Goal: Complete application form: Complete application form

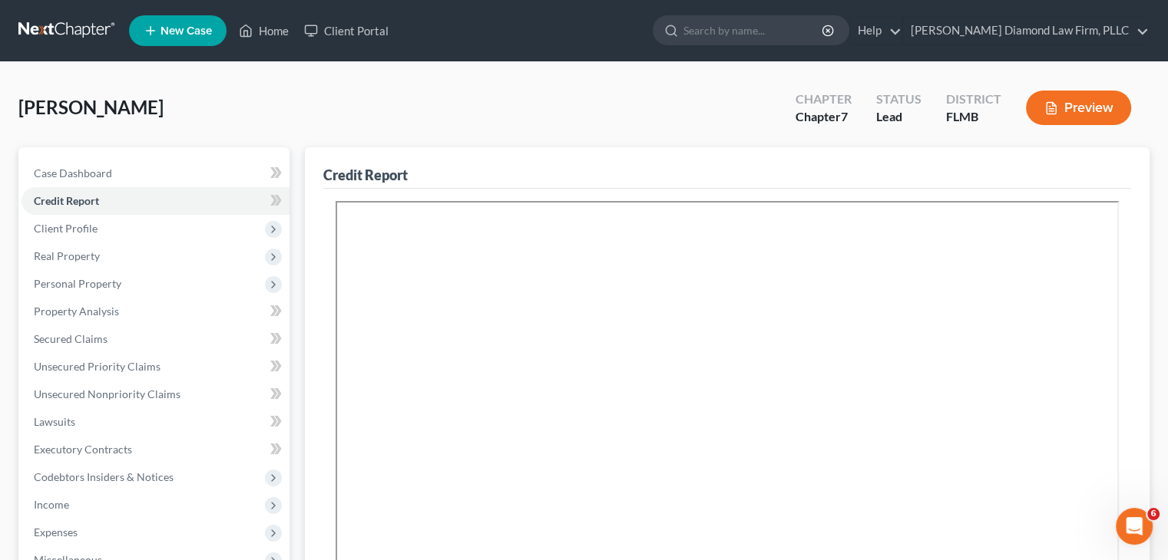
click at [218, 25] on link "New Case" at bounding box center [177, 30] width 97 height 31
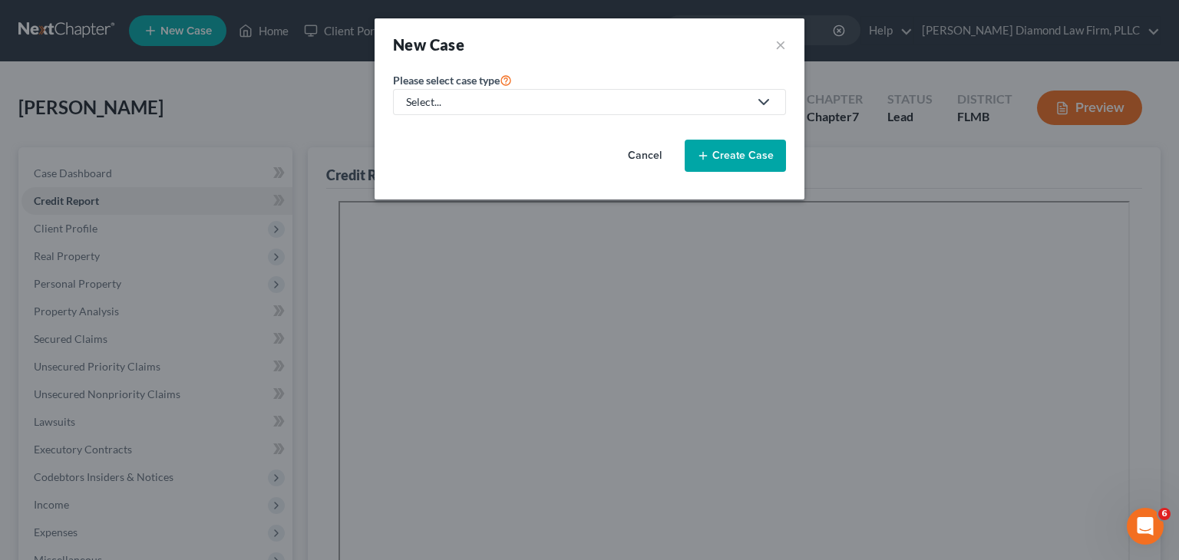
click at [527, 102] on div "Select..." at bounding box center [577, 101] width 342 height 15
click at [436, 136] on div "Bankruptcy" at bounding box center [440, 131] width 64 height 15
select select "15"
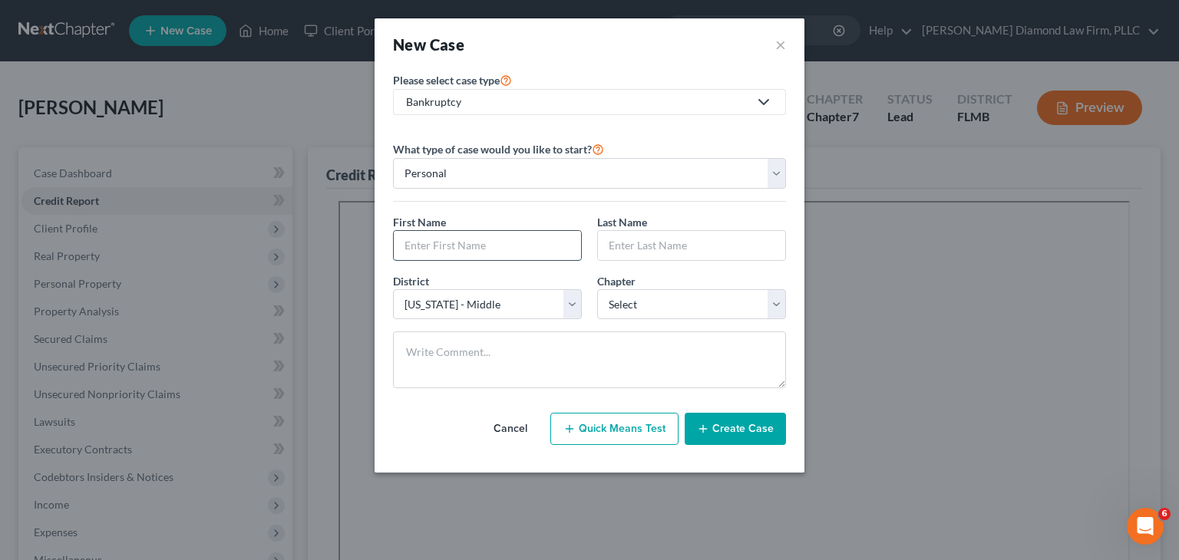
click at [440, 244] on input "text" at bounding box center [487, 245] width 187 height 29
type input "[PERSON_NAME]"
click at [682, 240] on input "text" at bounding box center [691, 245] width 187 height 29
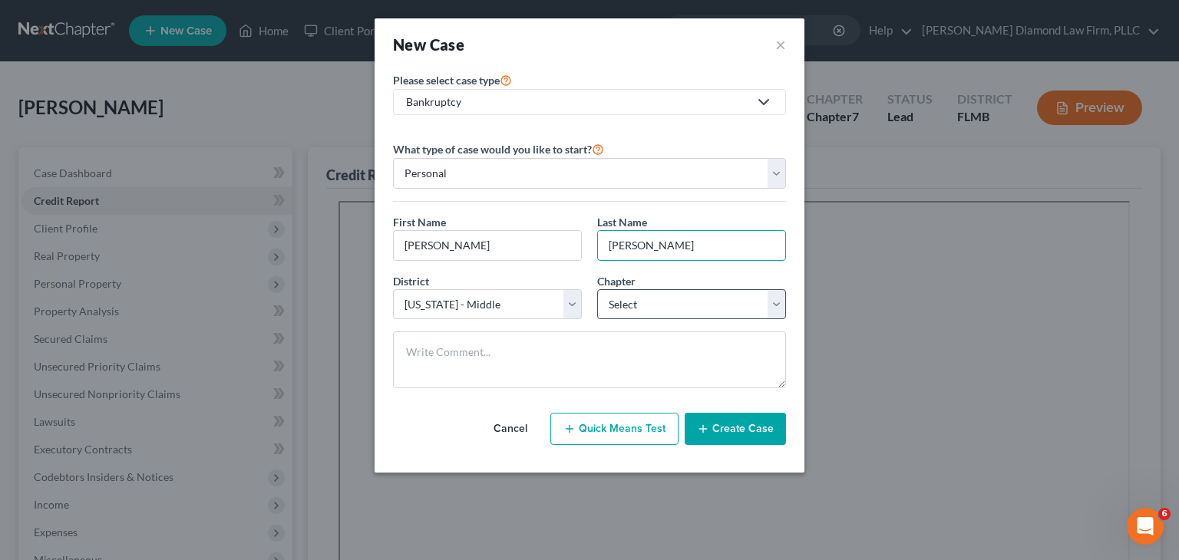
type input "[PERSON_NAME]"
click at [634, 306] on select "Select 7 11 12 13" at bounding box center [691, 304] width 189 height 31
select select "0"
click at [597, 289] on select "Select 7 11 12 13" at bounding box center [691, 304] width 189 height 31
click at [750, 425] on button "Create Case" at bounding box center [735, 429] width 101 height 32
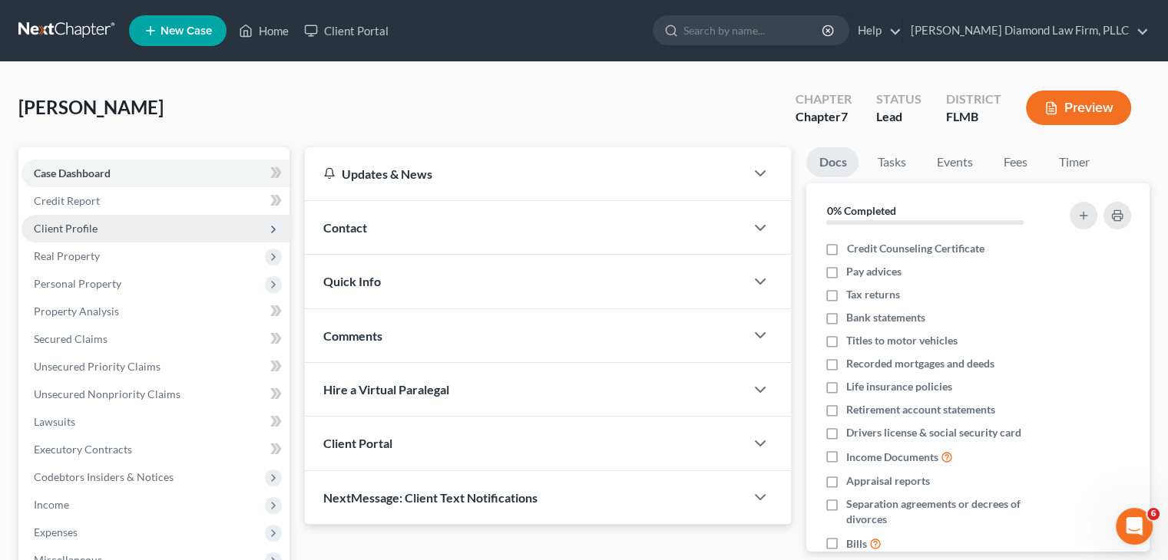
click at [117, 222] on span "Client Profile" at bounding box center [155, 229] width 268 height 28
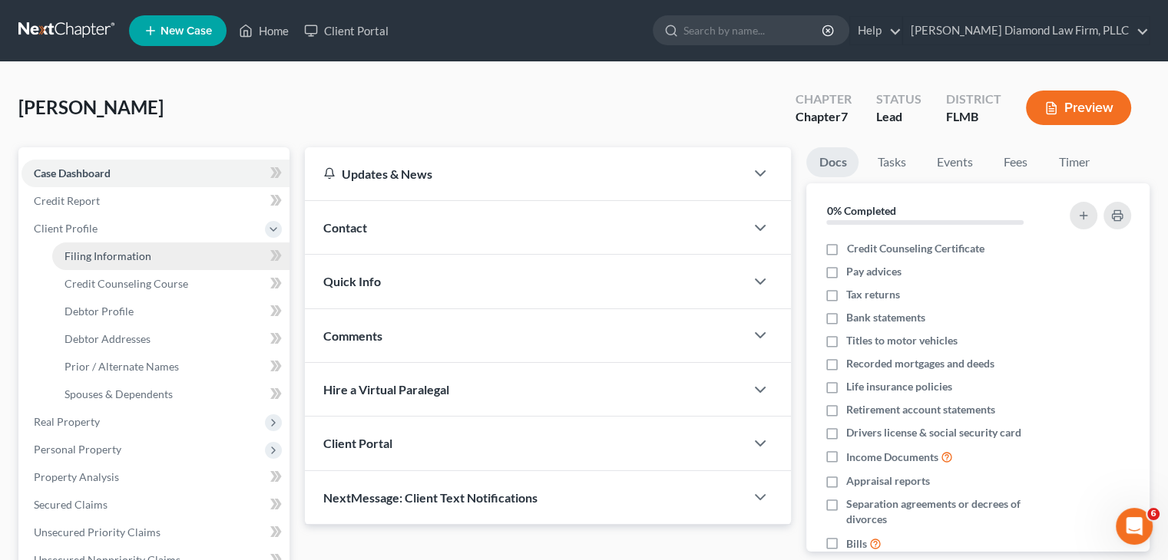
click at [137, 250] on span "Filing Information" at bounding box center [107, 255] width 87 height 13
select select "1"
select select "0"
select select "15"
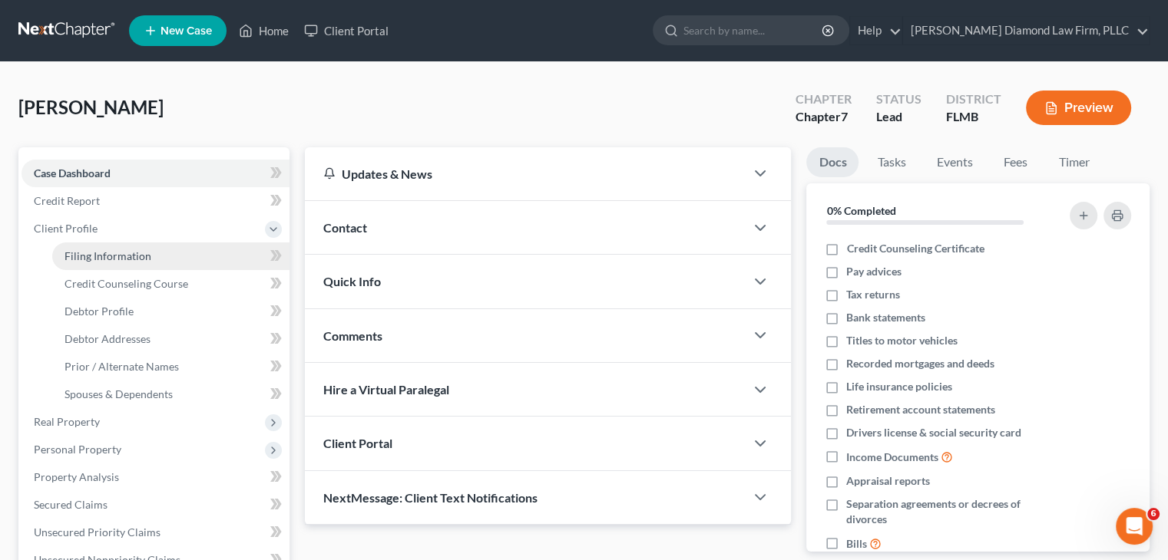
select select "9"
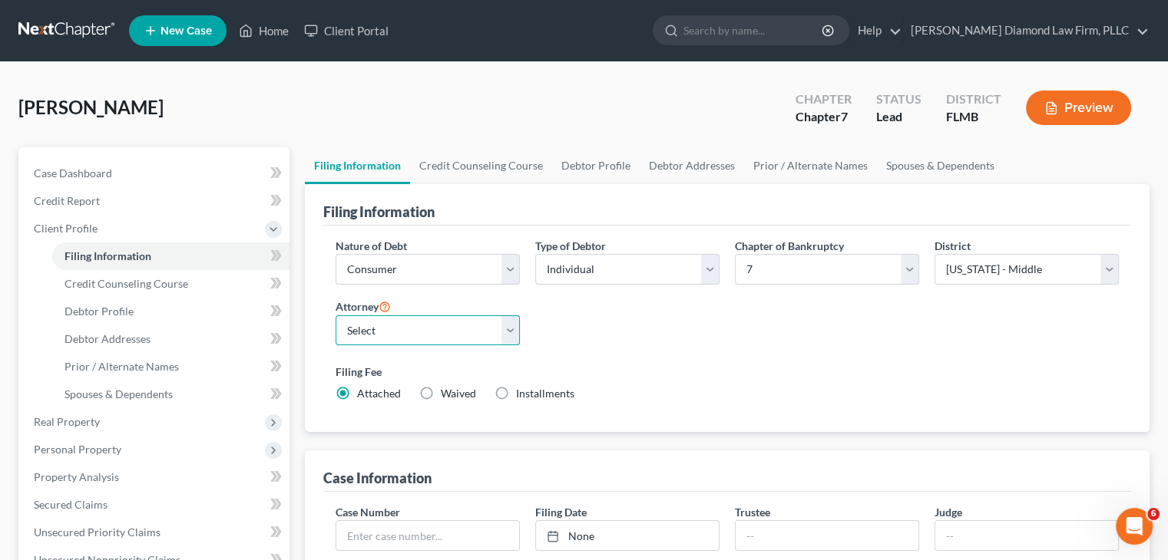
click at [387, 335] on select "Select [PERSON_NAME] - FLMB [PERSON_NAME] - FLSB [PERSON_NAME] - FLNB" at bounding box center [427, 331] width 184 height 31
select select "0"
click at [335, 316] on select "Select [PERSON_NAME] - FLMB [PERSON_NAME] - FLSB [PERSON_NAME] - FLNB" at bounding box center [427, 331] width 184 height 31
click at [582, 170] on link "Debtor Profile" at bounding box center [596, 165] width 88 height 37
select select "0"
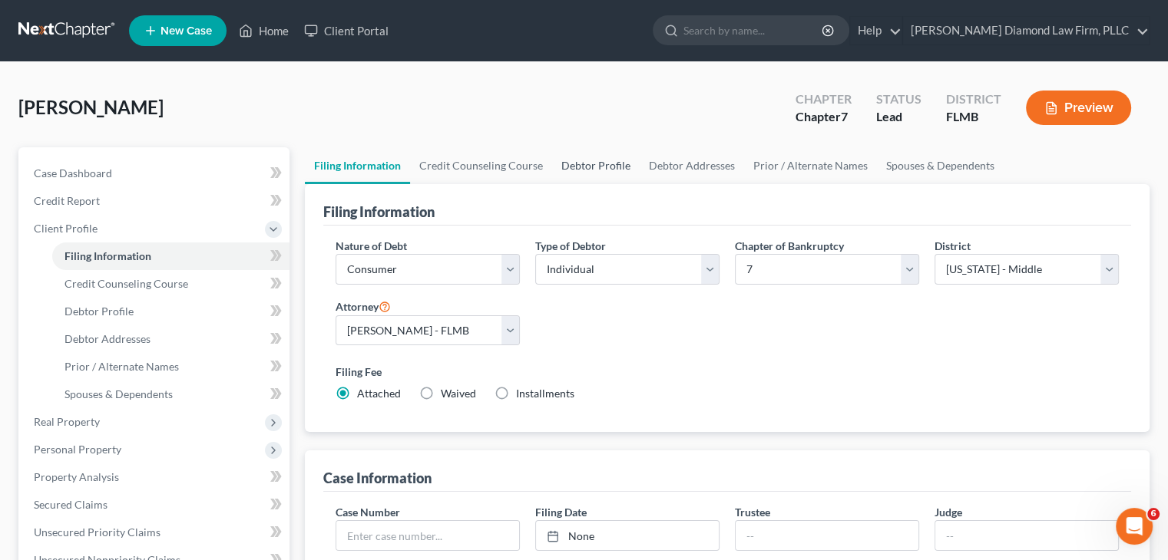
select select "0"
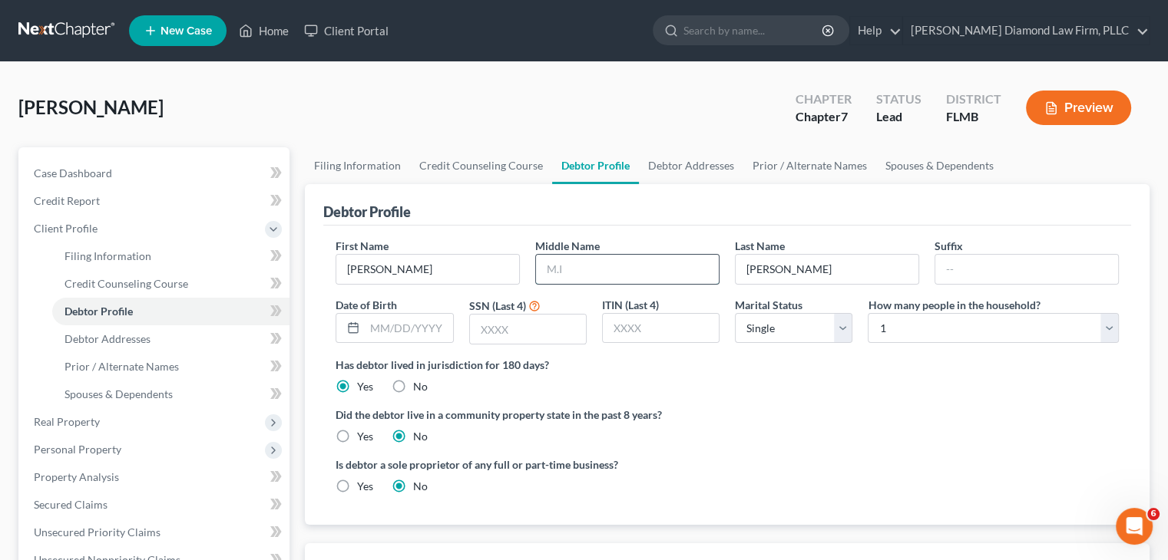
click at [583, 268] on input "text" at bounding box center [627, 269] width 183 height 29
type input "[PERSON_NAME]"
click at [375, 320] on input "text" at bounding box center [409, 328] width 88 height 29
type input "[DATE]"
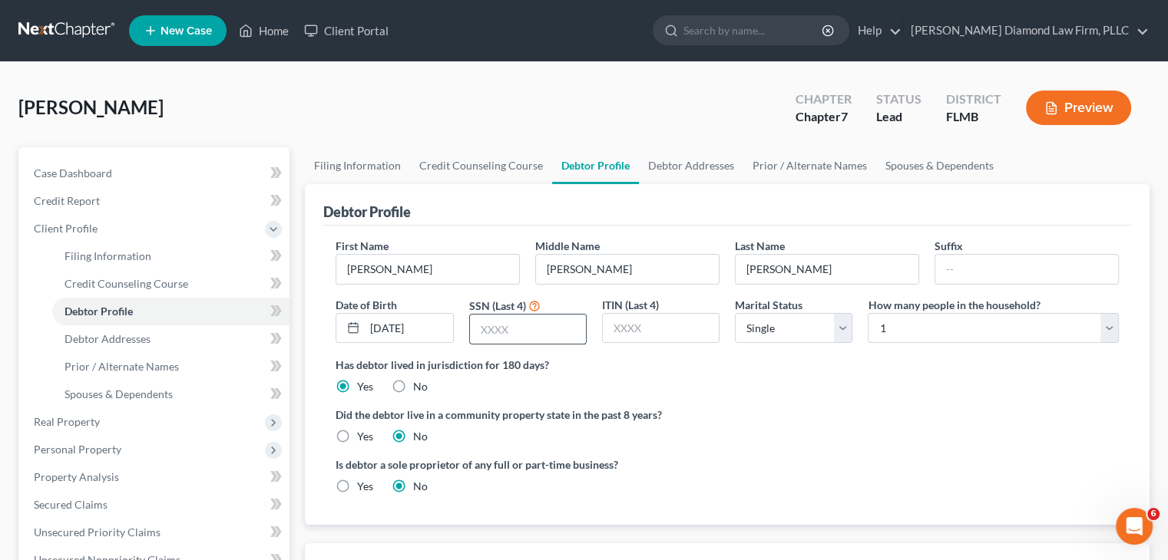
click at [514, 326] on input "text" at bounding box center [528, 329] width 116 height 29
type input "1019"
click at [687, 157] on link "Debtor Addresses" at bounding box center [691, 165] width 104 height 37
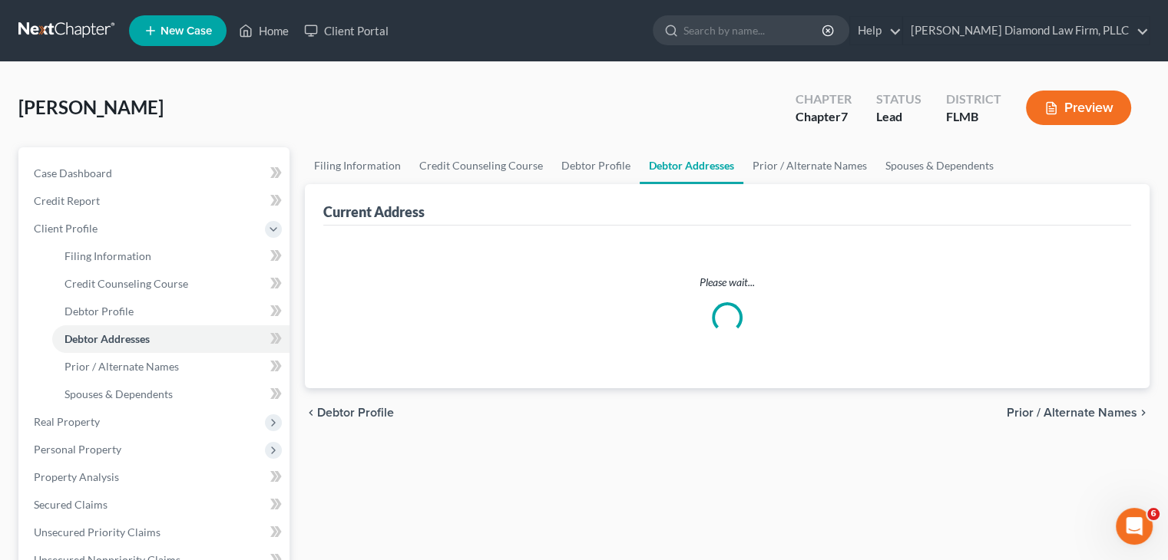
select select "0"
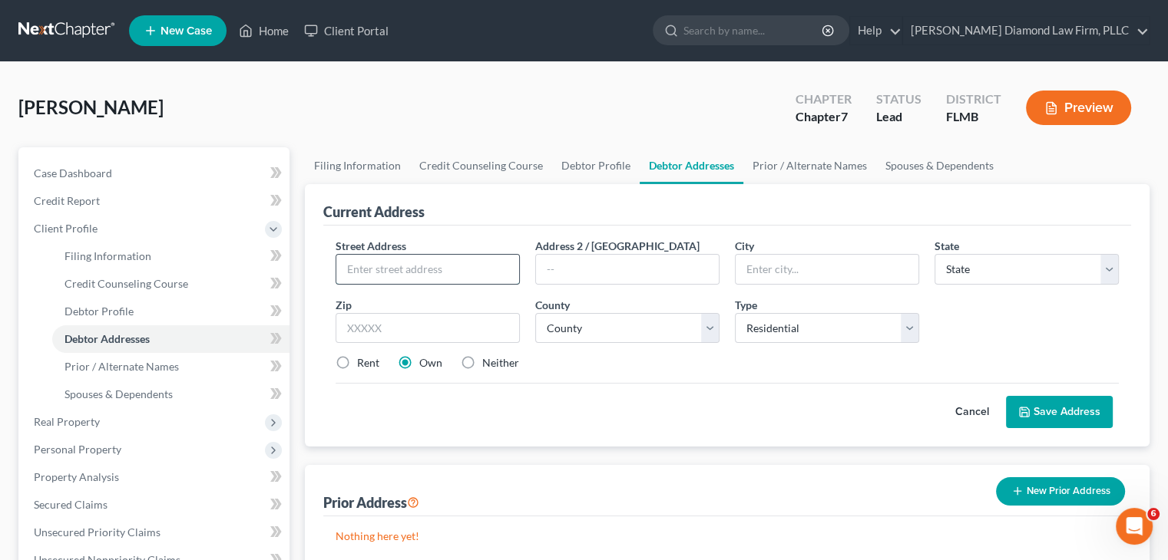
click at [399, 276] on input "text" at bounding box center [427, 269] width 183 height 29
type input "0"
type input "108 [PERSON_NAME]"
click at [778, 267] on input "text" at bounding box center [826, 269] width 183 height 29
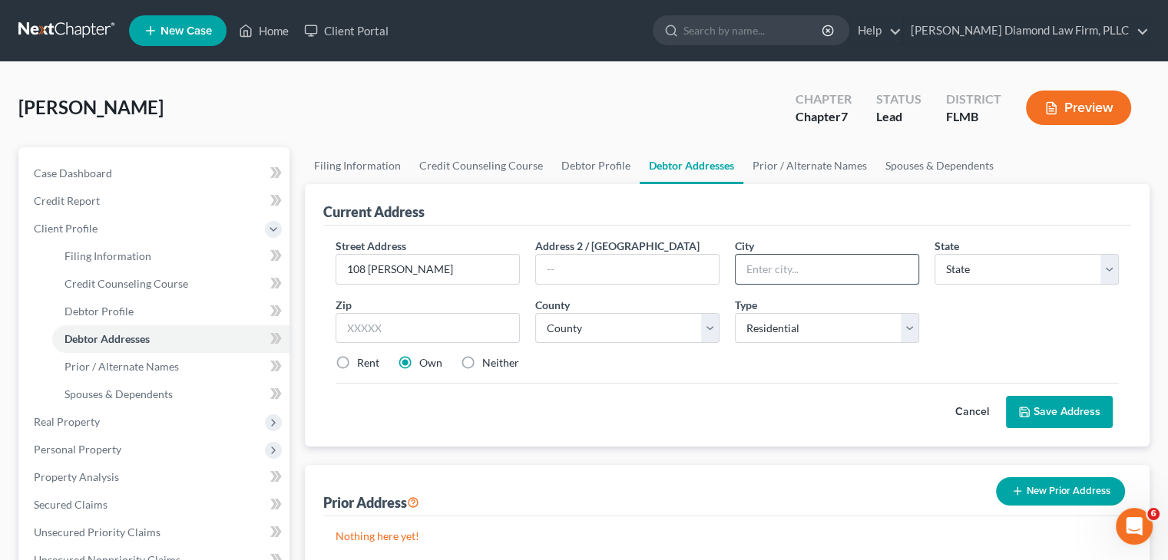
type input "l"
type input "Oldsmar"
click at [975, 271] on select "State [US_STATE] AK AR AZ CA CO CT DE DC [GEOGRAPHIC_DATA] [GEOGRAPHIC_DATA] GU…" at bounding box center [1026, 269] width 184 height 31
select select "9"
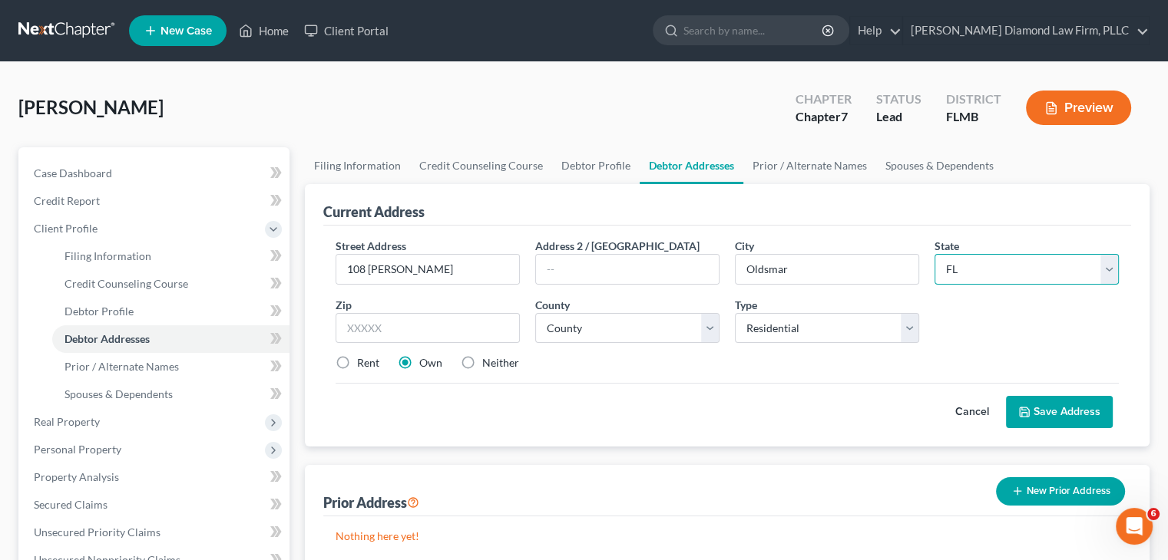
click at [934, 254] on select "State [US_STATE] AK AR AZ CA CO CT DE DC [GEOGRAPHIC_DATA] [GEOGRAPHIC_DATA] GU…" at bounding box center [1026, 269] width 184 height 31
click at [428, 320] on input "text" at bounding box center [427, 328] width 184 height 31
type input "34677"
click at [573, 326] on select "County [GEOGRAPHIC_DATA] [GEOGRAPHIC_DATA] [GEOGRAPHIC_DATA] [GEOGRAPHIC_DATA] …" at bounding box center [627, 328] width 184 height 31
select select "51"
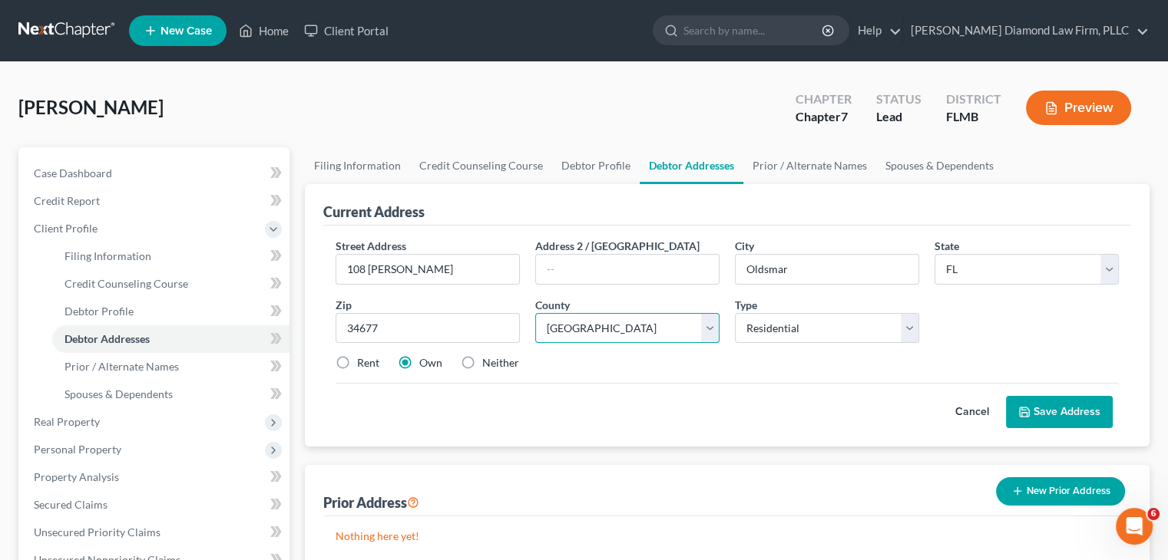
click at [535, 313] on select "County [GEOGRAPHIC_DATA] [GEOGRAPHIC_DATA] [GEOGRAPHIC_DATA] [GEOGRAPHIC_DATA] …" at bounding box center [627, 328] width 184 height 31
click at [1065, 407] on button "Save Address" at bounding box center [1059, 412] width 107 height 32
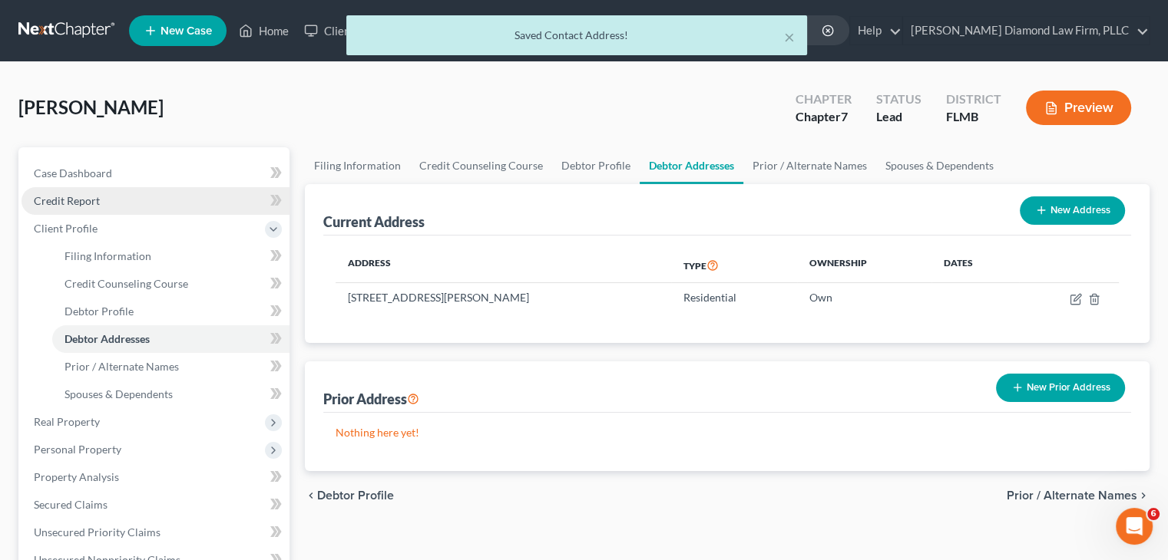
click at [74, 206] on span "Credit Report" at bounding box center [67, 200] width 66 height 13
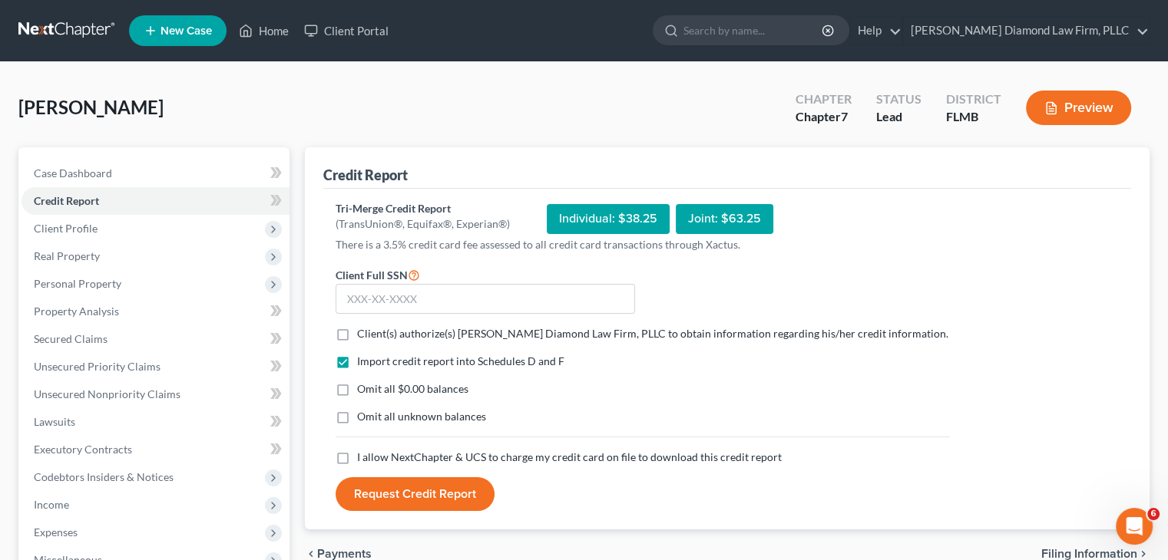
click at [357, 333] on label "Client(s) authorize(s) [PERSON_NAME] Diamond Law Firm, PLLC to obtain informati…" at bounding box center [652, 333] width 591 height 15
click at [363, 333] on input "Client(s) authorize(s) [PERSON_NAME] Diamond Law Firm, PLLC to obtain informati…" at bounding box center [368, 331] width 10 height 10
checkbox input "true"
drag, startPoint x: 343, startPoint y: 458, endPoint x: 411, endPoint y: 404, distance: 86.8
click at [357, 458] on label "I allow NextChapter & UCS to charge my credit card on file to download this cre…" at bounding box center [569, 457] width 425 height 15
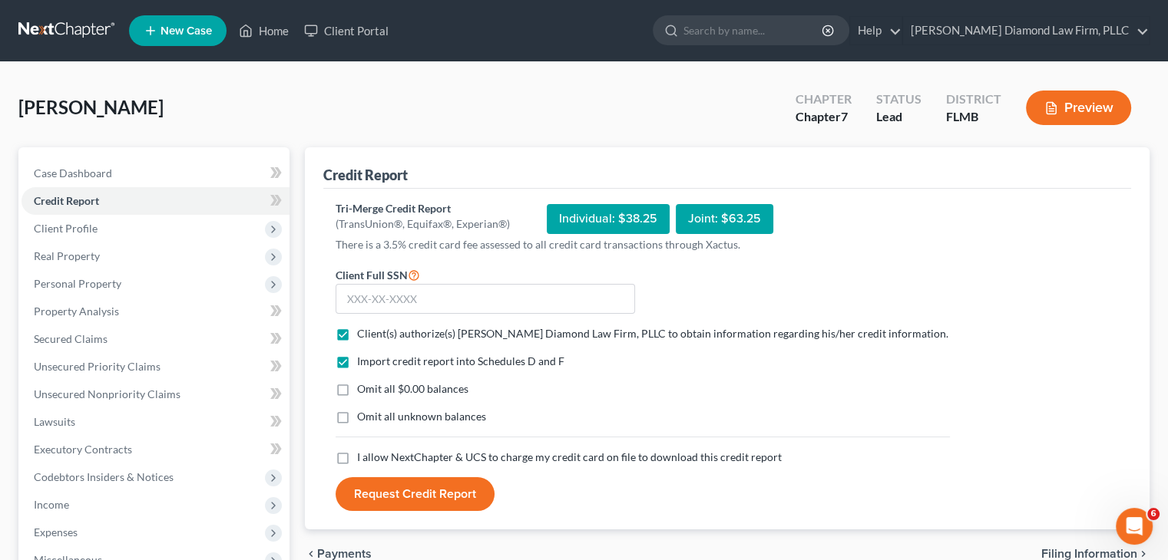
click at [363, 458] on input "I allow NextChapter & UCS to charge my credit card on file to download this cre…" at bounding box center [368, 455] width 10 height 10
checkbox input "true"
click at [439, 299] on input "text" at bounding box center [484, 299] width 299 height 31
type input "376-52-1019"
click at [430, 496] on button "Request Credit Report" at bounding box center [414, 494] width 159 height 34
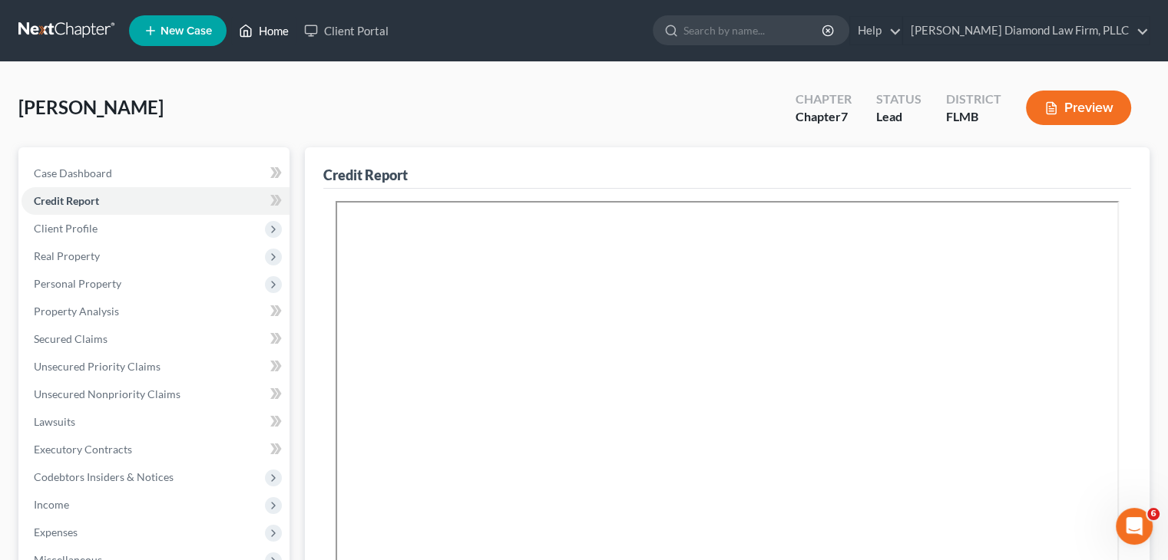
click at [251, 28] on icon at bounding box center [246, 31] width 11 height 12
